Goal: Task Accomplishment & Management: Manage account settings

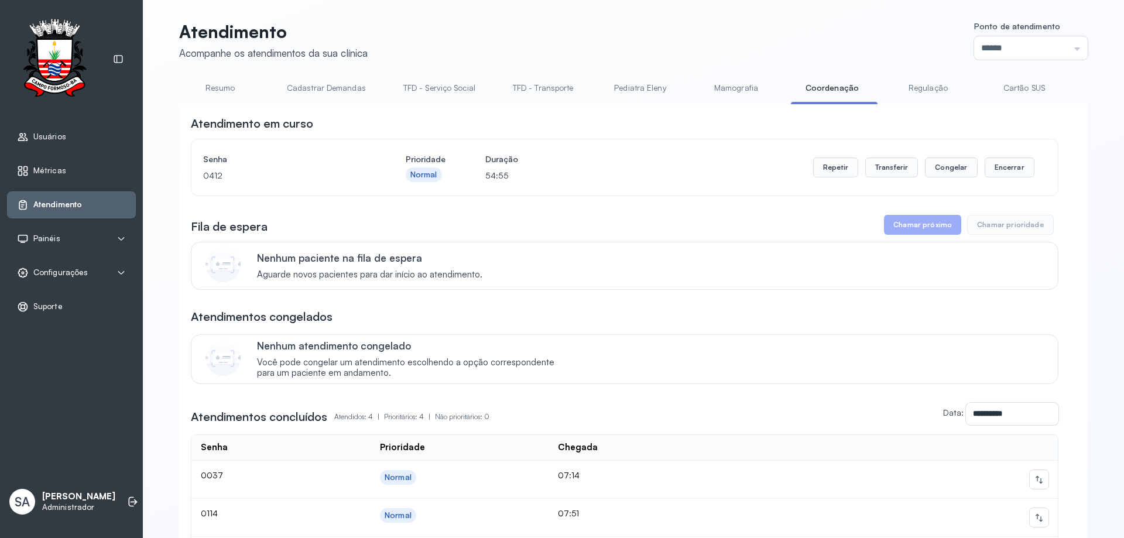
click at [39, 275] on span "Configurações" at bounding box center [60, 273] width 54 height 10
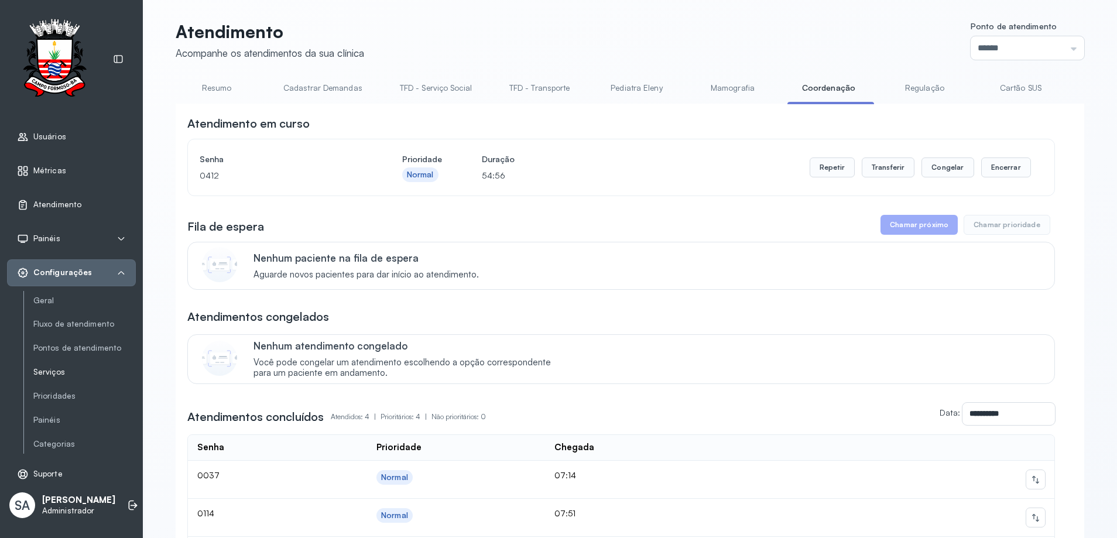
click at [56, 372] on link "Serviços" at bounding box center [84, 372] width 102 height 10
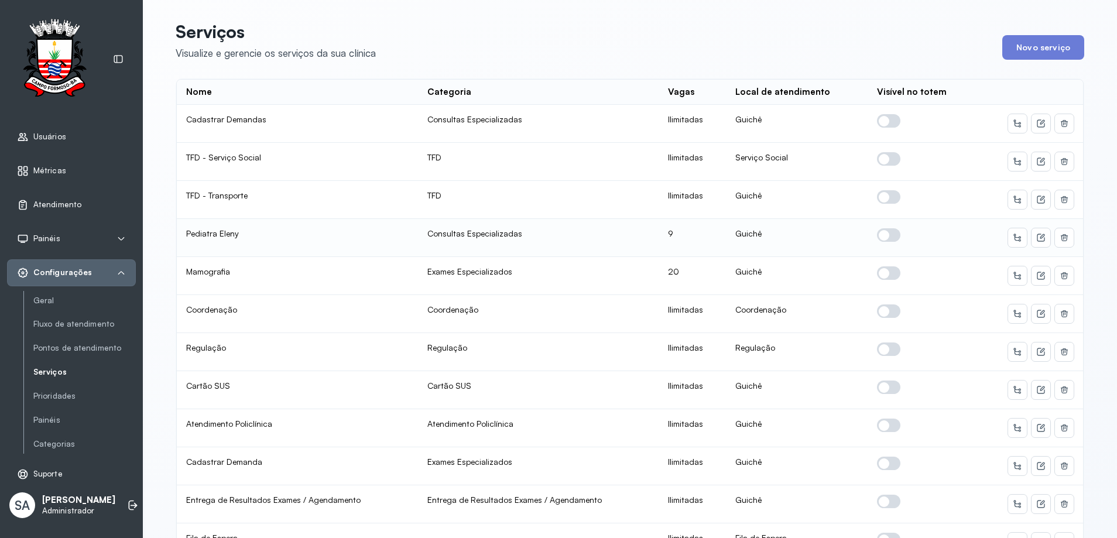
click at [888, 236] on span at bounding box center [888, 234] width 23 height 13
click at [1036, 236] on icon at bounding box center [1040, 237] width 9 height 9
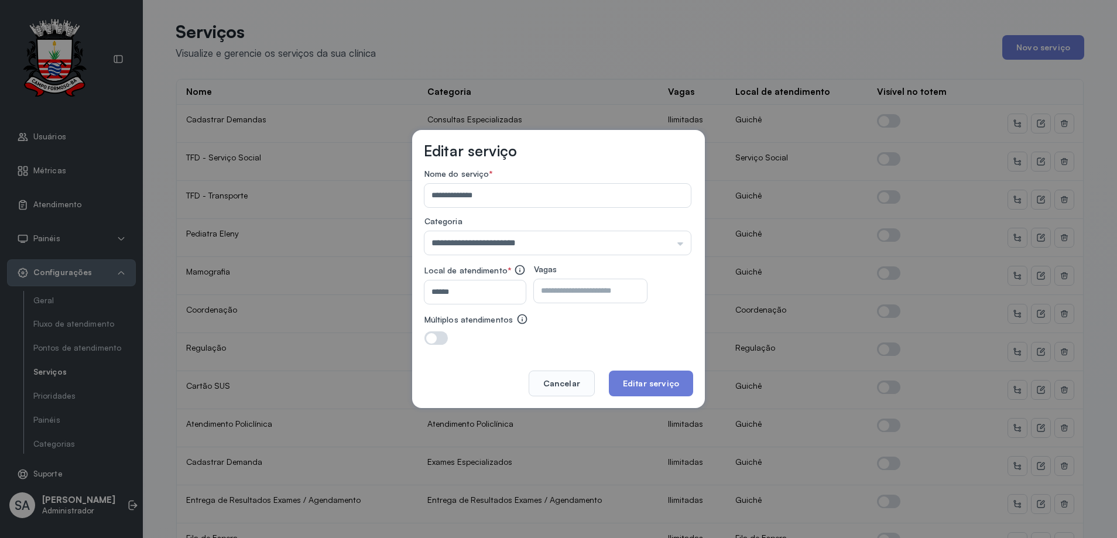
drag, startPoint x: 575, startPoint y: 296, endPoint x: 590, endPoint y: 287, distance: 16.8
click at [581, 293] on input "*" at bounding box center [580, 290] width 93 height 23
type input "*"
click at [667, 379] on button "Editar serviço" at bounding box center [651, 384] width 84 height 26
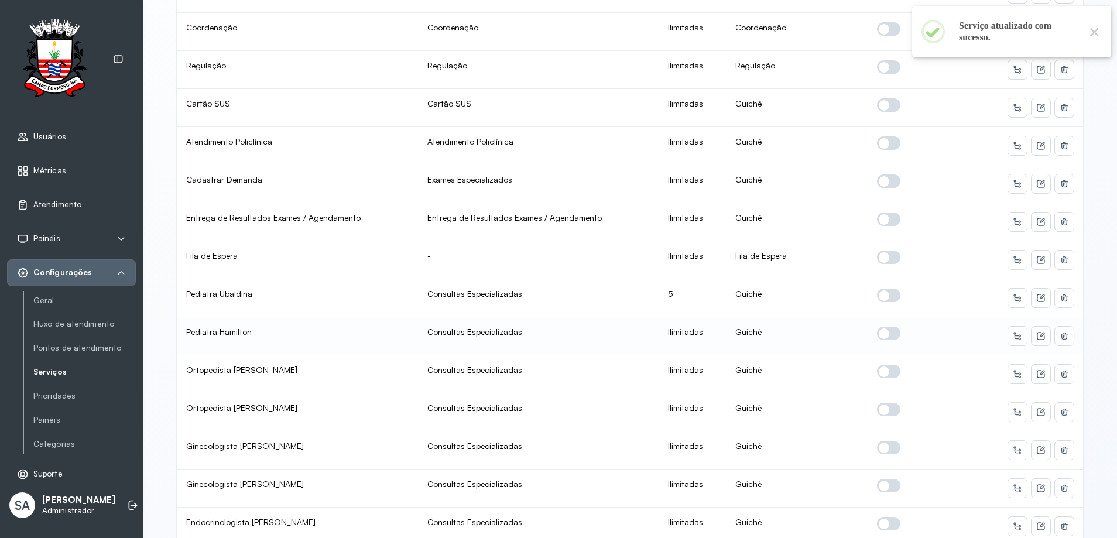
scroll to position [293, 0]
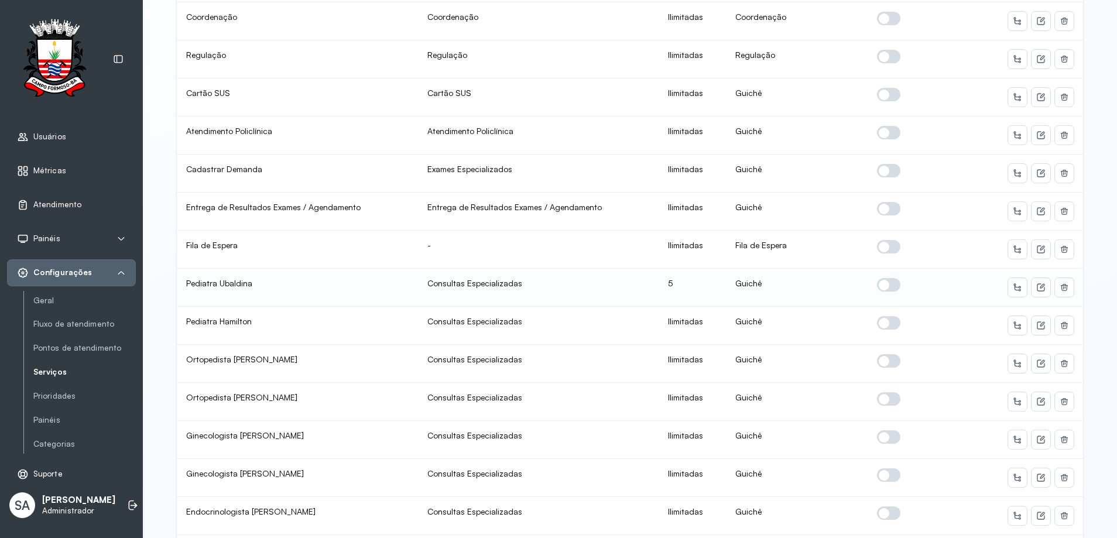
click at [885, 287] on span at bounding box center [888, 284] width 23 height 13
click at [1036, 287] on icon at bounding box center [1040, 287] width 9 height 9
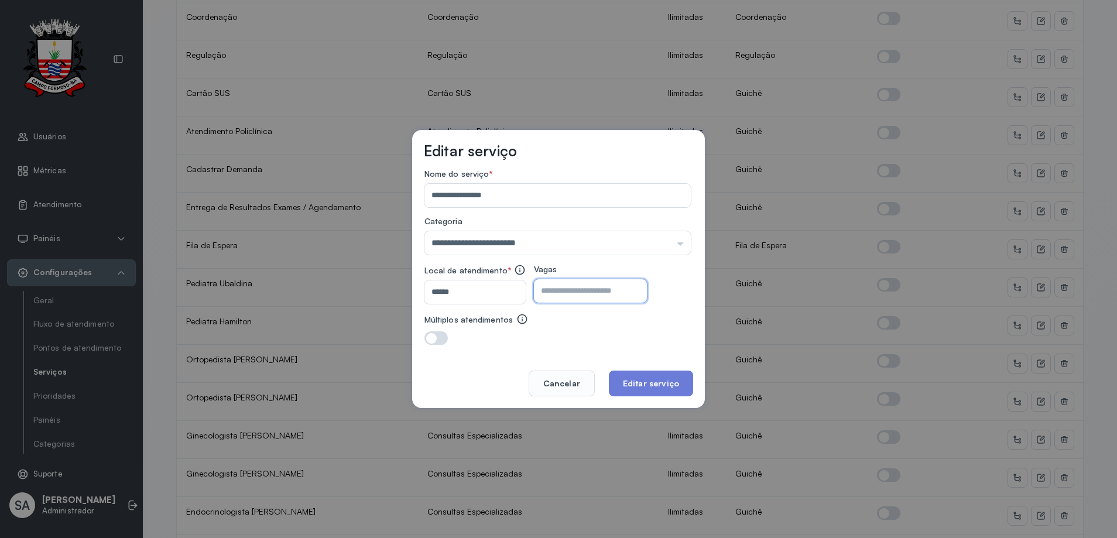
click at [591, 295] on input "*" at bounding box center [580, 290] width 93 height 23
type input "*"
click at [635, 380] on button "Editar serviço" at bounding box center [651, 384] width 84 height 26
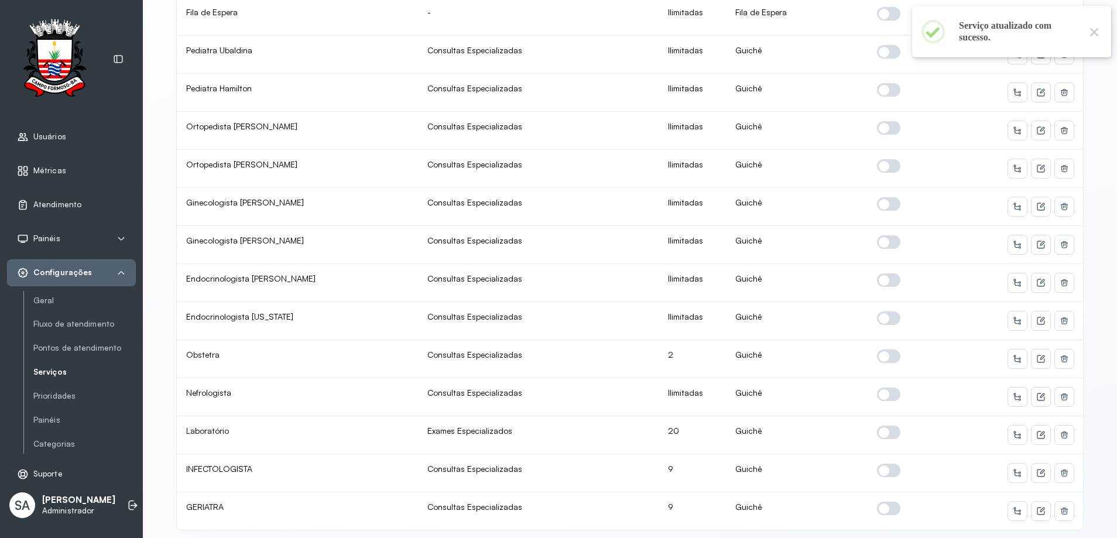
scroll to position [560, 0]
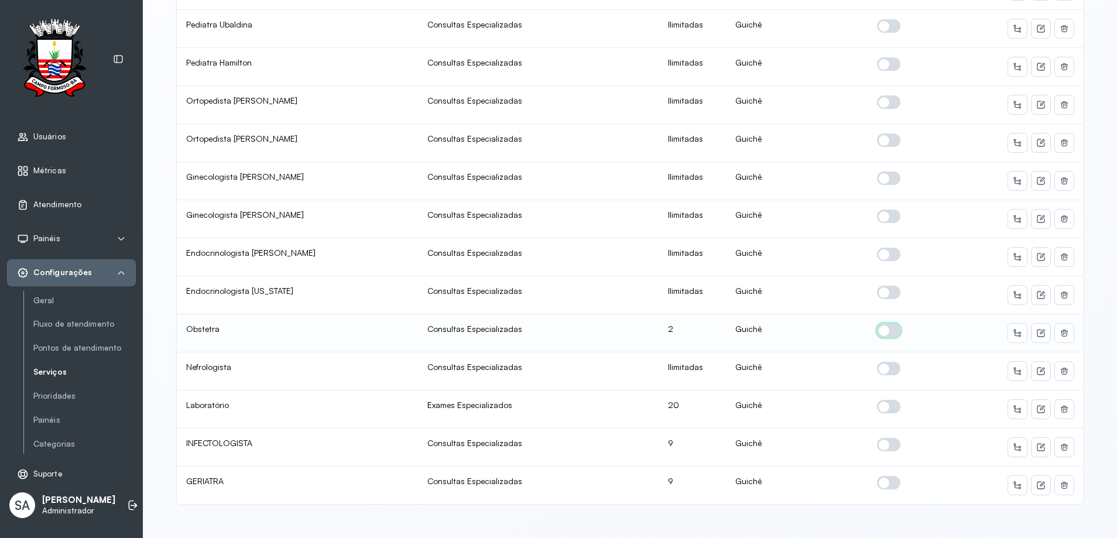
click at [879, 324] on span at bounding box center [888, 330] width 23 height 13
click at [1036, 328] on icon at bounding box center [1040, 332] width 9 height 9
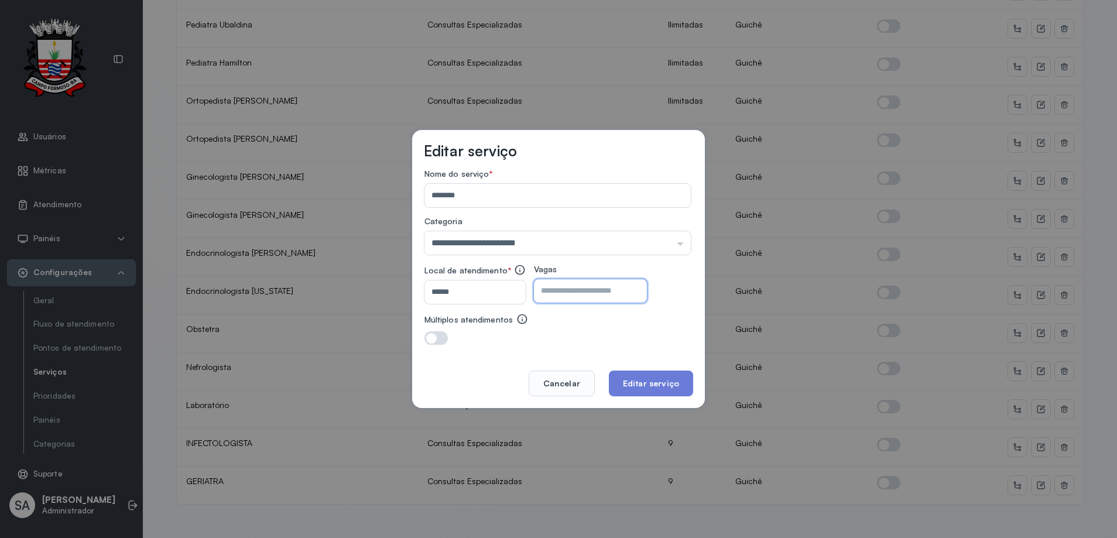
click at [624, 290] on input "*" at bounding box center [580, 290] width 93 height 23
type input "*"
click at [675, 382] on button "Editar serviço" at bounding box center [651, 384] width 84 height 26
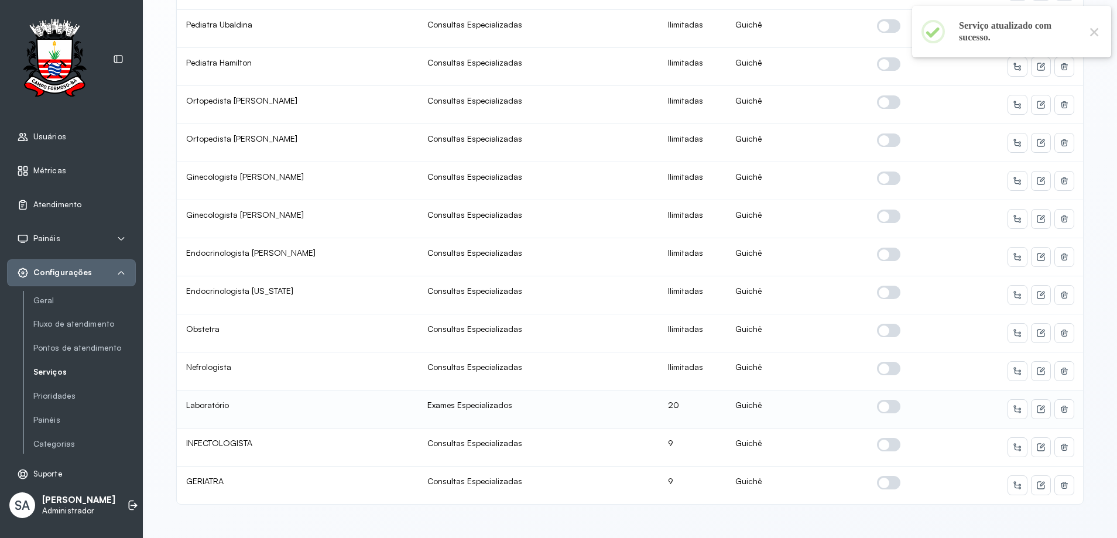
scroll to position [2, 0]
click at [1038, 481] on icon at bounding box center [1040, 485] width 9 height 9
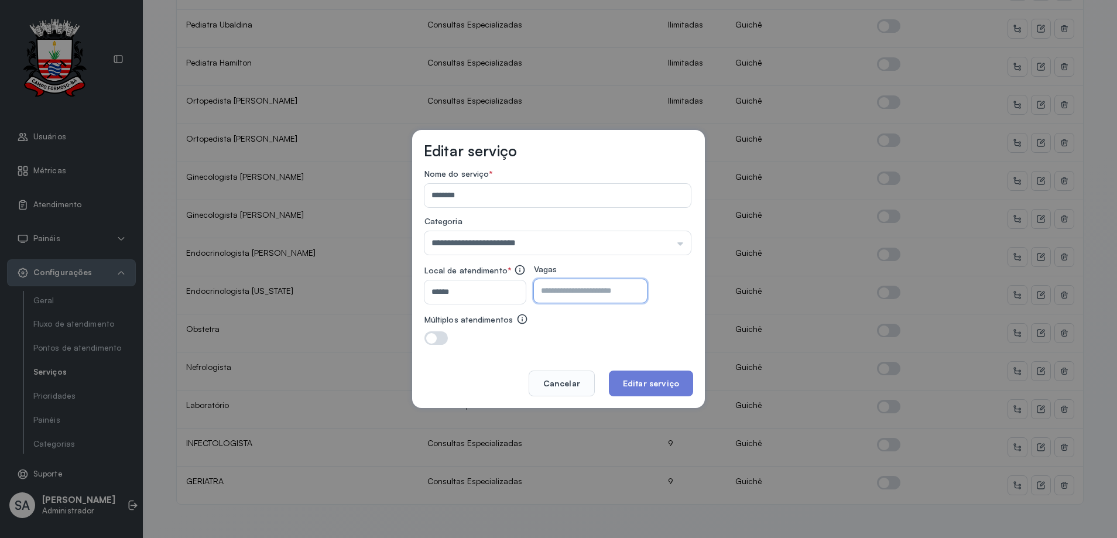
click at [608, 300] on input "*" at bounding box center [580, 290] width 93 height 23
type input "*"
click at [641, 379] on button "Editar serviço" at bounding box center [651, 384] width 84 height 26
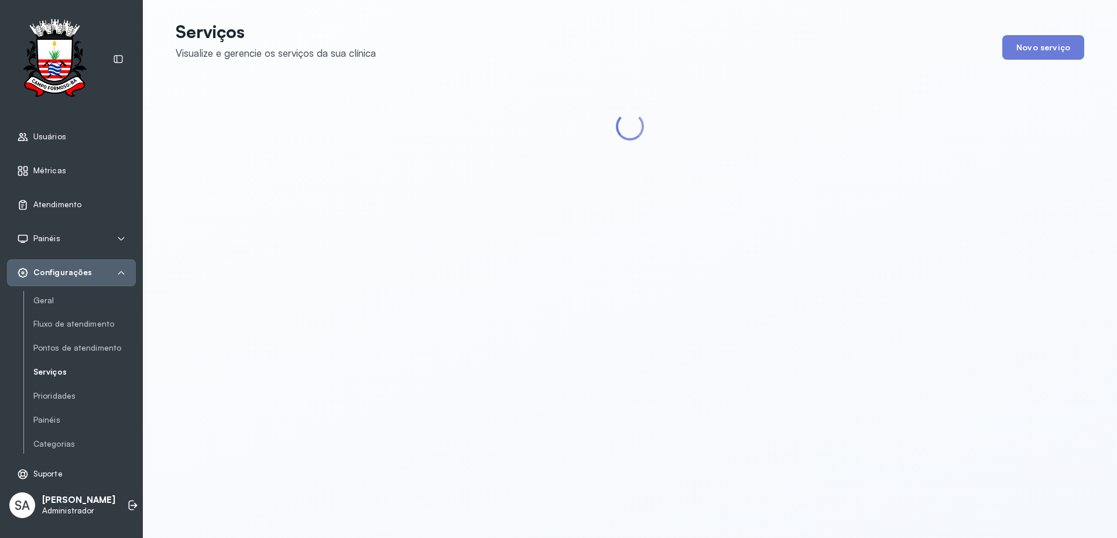
scroll to position [0, 0]
